Goal: Information Seeking & Learning: Learn about a topic

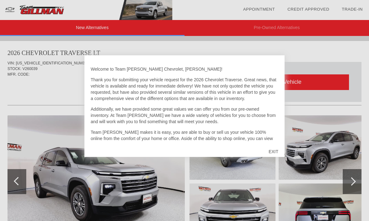
scroll to position [547, 0]
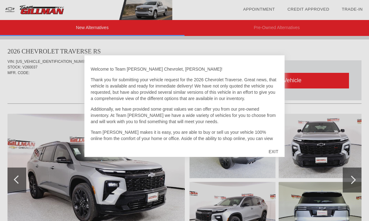
click at [278, 153] on div "EXIT" at bounding box center [274, 151] width 22 height 19
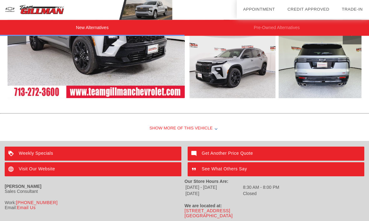
scroll to position [716, 0]
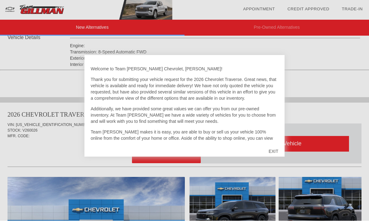
click at [277, 152] on div "EXIT" at bounding box center [274, 151] width 22 height 19
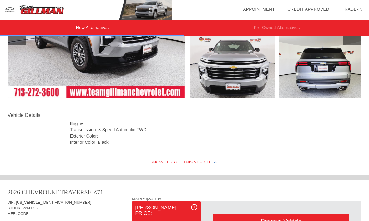
scroll to position [150, 0]
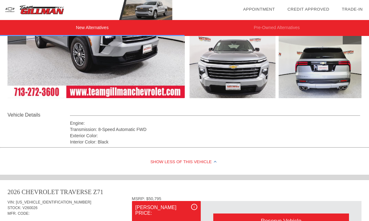
click at [197, 206] on div "i" at bounding box center [194, 207] width 6 height 6
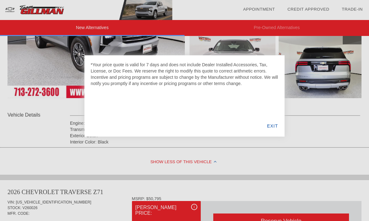
click at [275, 130] on div "EXIT" at bounding box center [273, 126] width 24 height 21
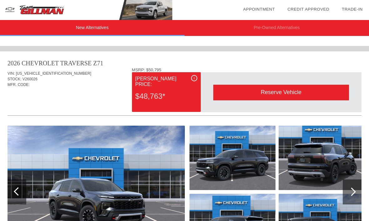
scroll to position [279, 0]
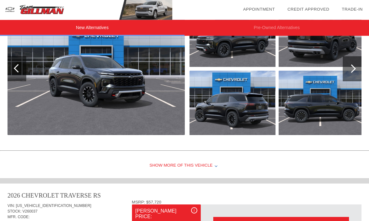
click at [205, 163] on div "Show More of this Vehicle" at bounding box center [184, 166] width 369 height 25
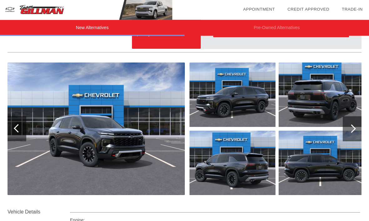
scroll to position [337, 0]
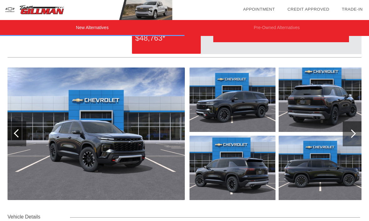
click at [357, 133] on div at bounding box center [352, 133] width 19 height 25
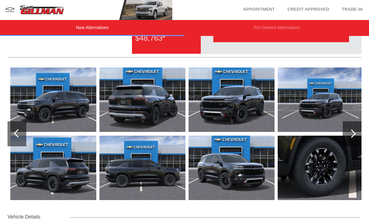
click at [352, 133] on div at bounding box center [352, 134] width 8 height 8
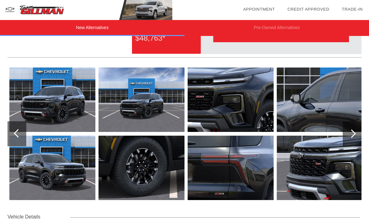
click at [357, 134] on div at bounding box center [352, 133] width 19 height 25
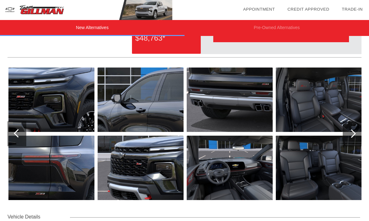
click at [353, 135] on div at bounding box center [352, 134] width 8 height 8
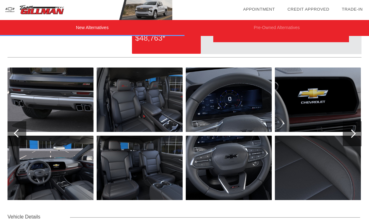
click at [358, 138] on div at bounding box center [352, 133] width 19 height 25
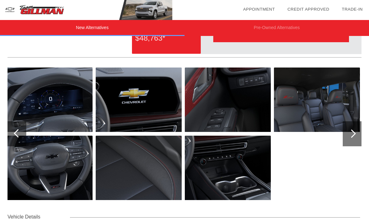
click at [358, 138] on div at bounding box center [352, 133] width 19 height 25
